Goal: Find specific fact: Find contact information

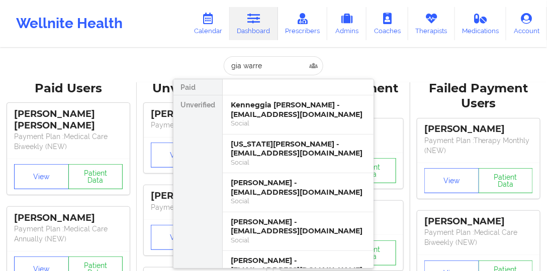
type input "[PERSON_NAME]"
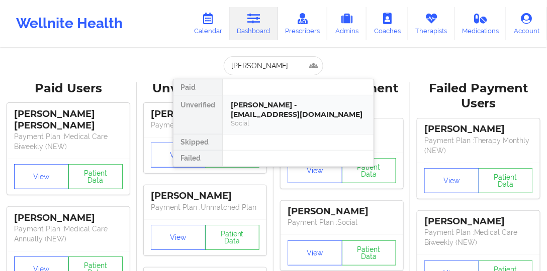
click at [265, 119] on div "Social" at bounding box center [298, 123] width 135 height 9
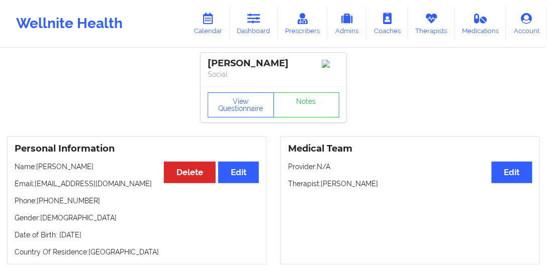
scroll to position [57, 0]
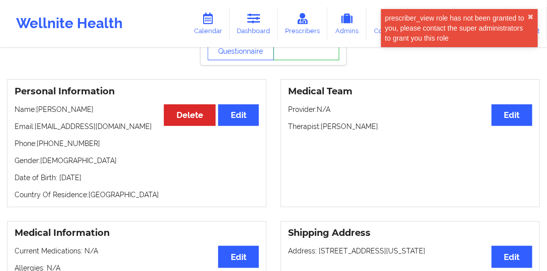
click at [77, 132] on p "Email: [EMAIL_ADDRESS][DOMAIN_NAME]" at bounding box center [137, 127] width 244 height 10
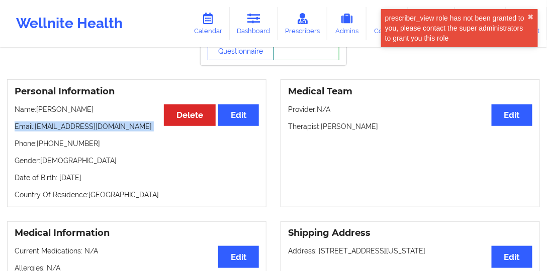
click at [77, 132] on p "Email: [EMAIL_ADDRESS][DOMAIN_NAME]" at bounding box center [137, 127] width 244 height 10
click at [80, 132] on p "Email: [EMAIL_ADDRESS][DOMAIN_NAME]" at bounding box center [137, 127] width 244 height 10
drag, startPoint x: 101, startPoint y: 132, endPoint x: 37, endPoint y: 131, distance: 64.3
click at [37, 131] on p "Email: [EMAIL_ADDRESS][DOMAIN_NAME]" at bounding box center [137, 127] width 244 height 10
copy p "[EMAIL_ADDRESS][DOMAIN_NAME]"
